Goal: Information Seeking & Learning: Learn about a topic

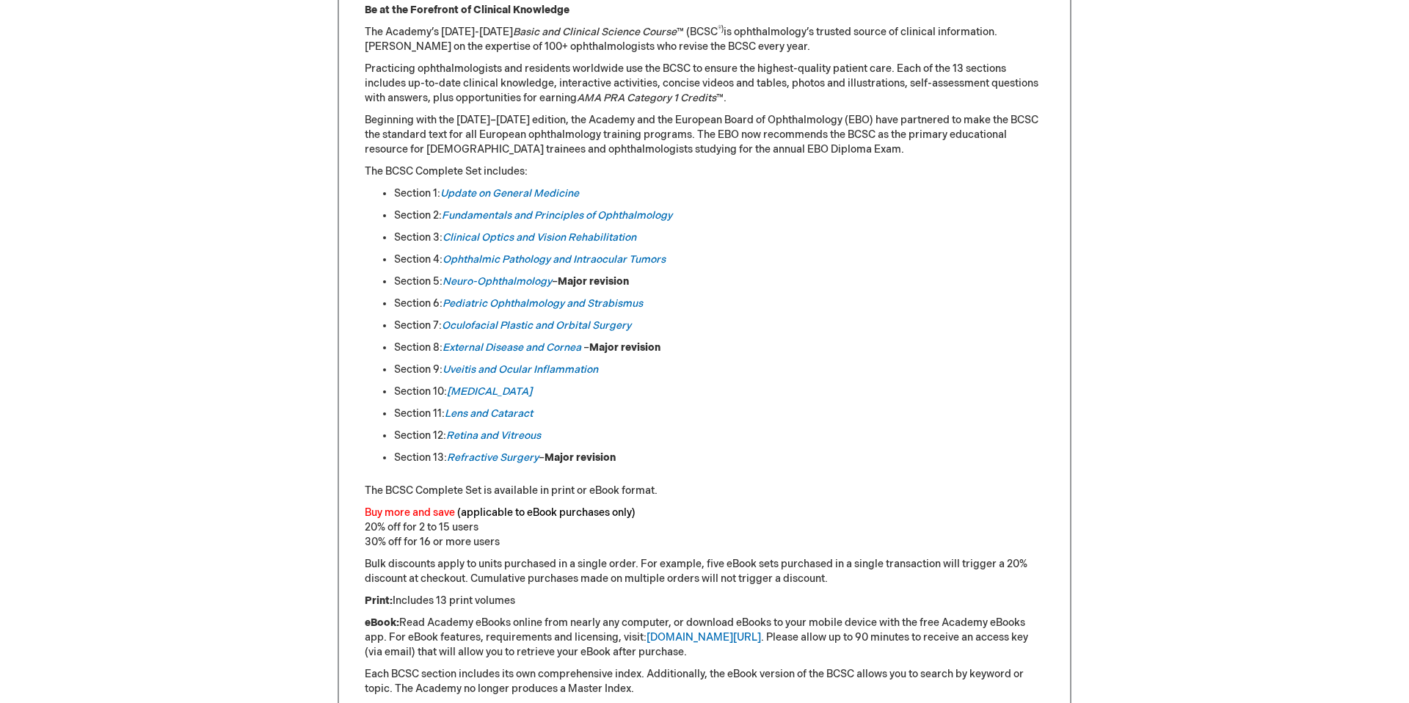
scroll to position [685, 0]
click at [525, 347] on em "External Disease and Cornea" at bounding box center [511, 346] width 139 height 12
click at [492, 434] on link "Retina and Vitreous" at bounding box center [493, 434] width 95 height 12
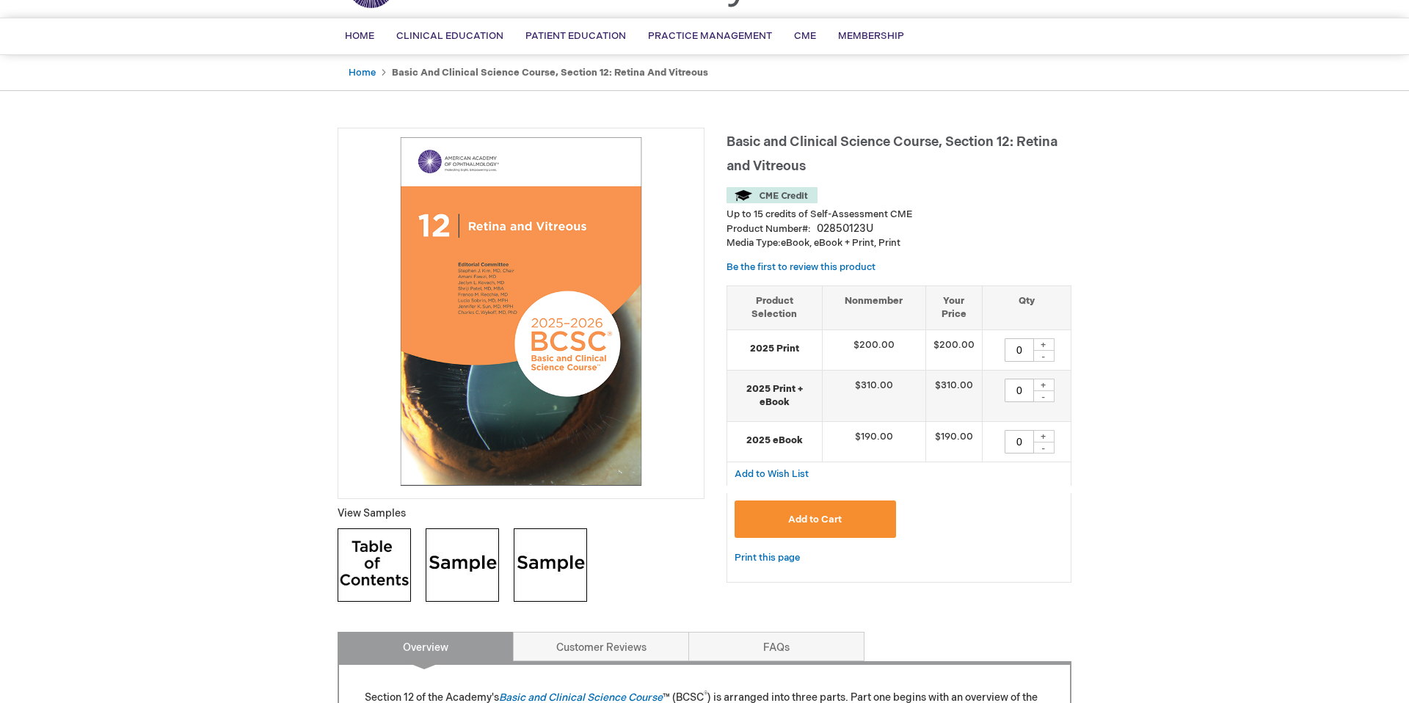
scroll to position [106, 0]
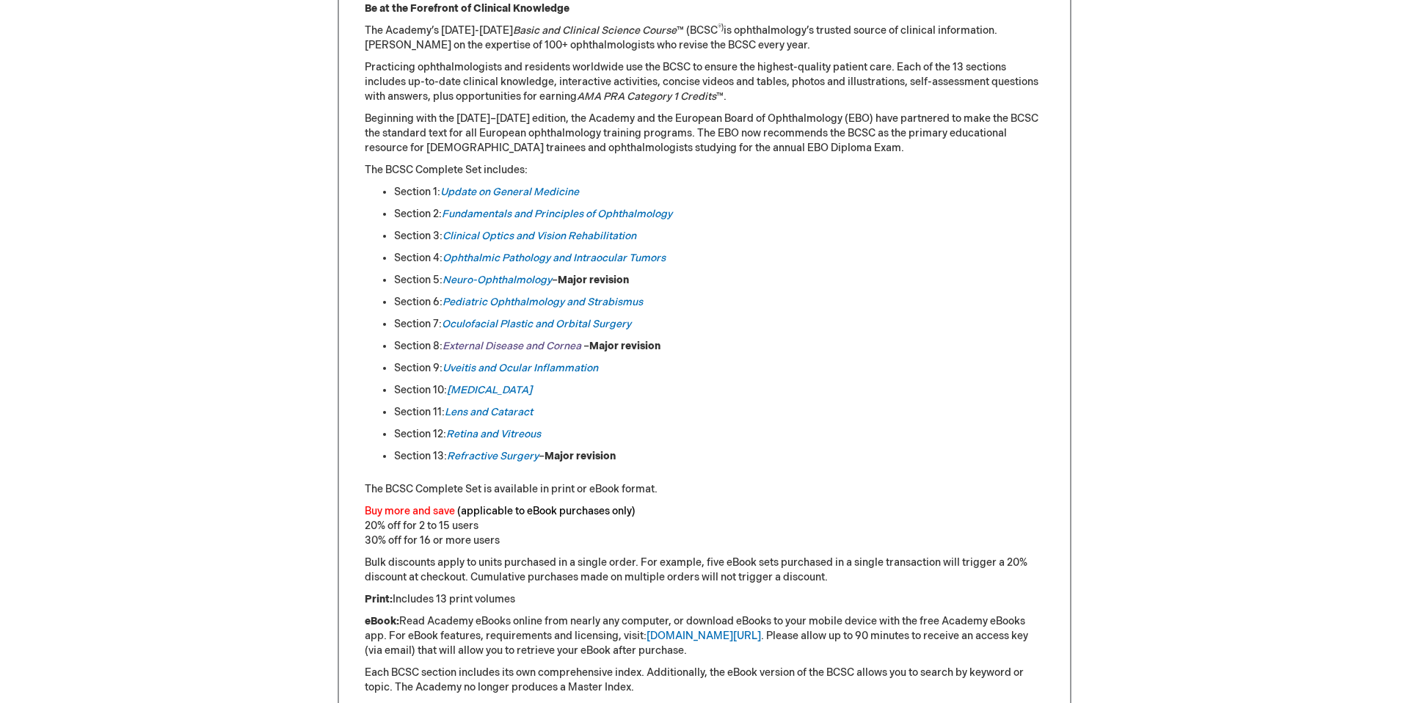
click at [462, 346] on em "External Disease and Cornea" at bounding box center [511, 346] width 139 height 12
